Goal: Navigation & Orientation: Understand site structure

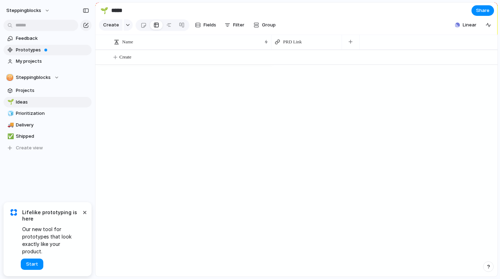
click at [35, 51] on span "Prototypes" at bounding box center [52, 49] width 73 height 7
click at [34, 62] on span "My projects" at bounding box center [52, 61] width 73 height 7
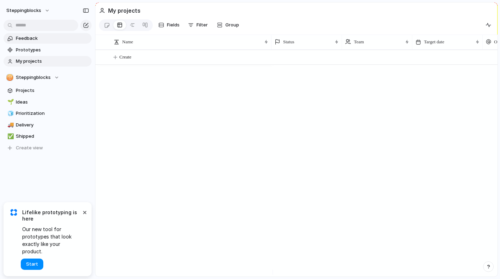
click at [39, 41] on span "Feedback" at bounding box center [52, 38] width 73 height 7
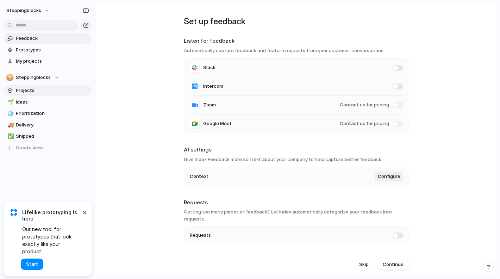
click at [32, 87] on span "Projects" at bounding box center [52, 90] width 73 height 7
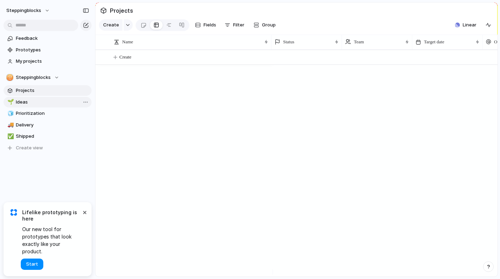
click at [33, 101] on span "Ideas" at bounding box center [52, 102] width 73 height 7
click at [32, 112] on span "Prioritization" at bounding box center [52, 113] width 73 height 7
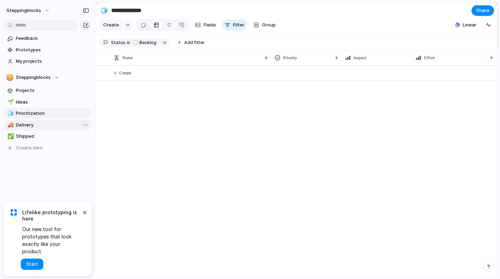
click at [30, 123] on span "Delivery" at bounding box center [52, 124] width 73 height 7
click at [32, 136] on span "Shipped" at bounding box center [52, 136] width 73 height 7
type input "*******"
click at [29, 94] on link "Projects" at bounding box center [48, 90] width 88 height 11
